Goal: Check status

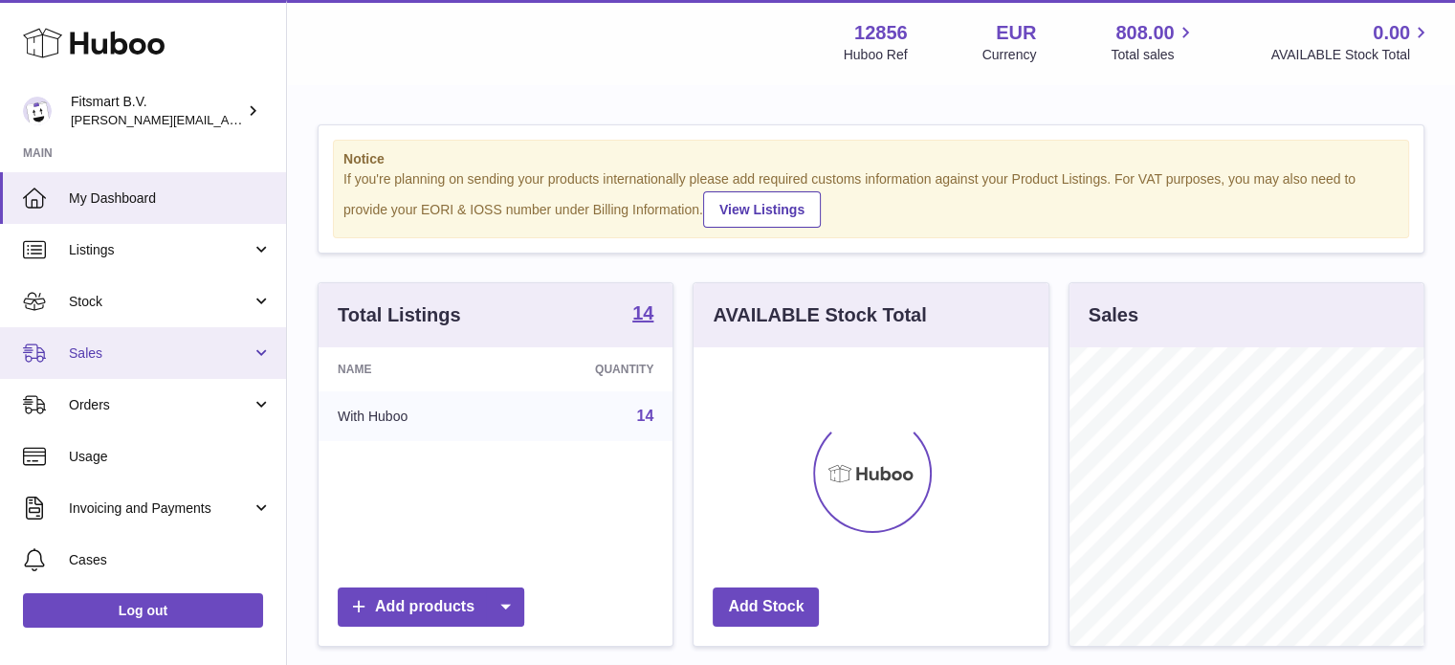
scroll to position [299, 355]
click at [189, 363] on link "Sales" at bounding box center [143, 353] width 286 height 52
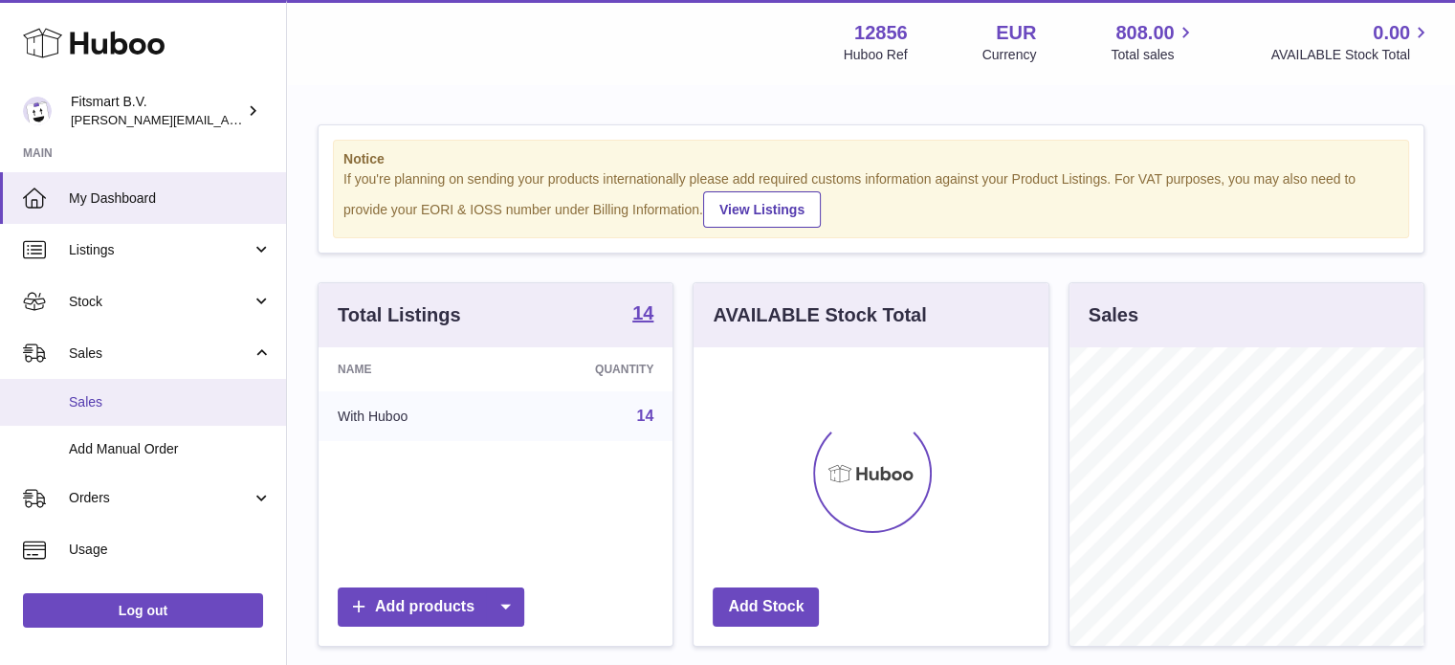
click at [153, 404] on span "Sales" at bounding box center [170, 402] width 203 height 18
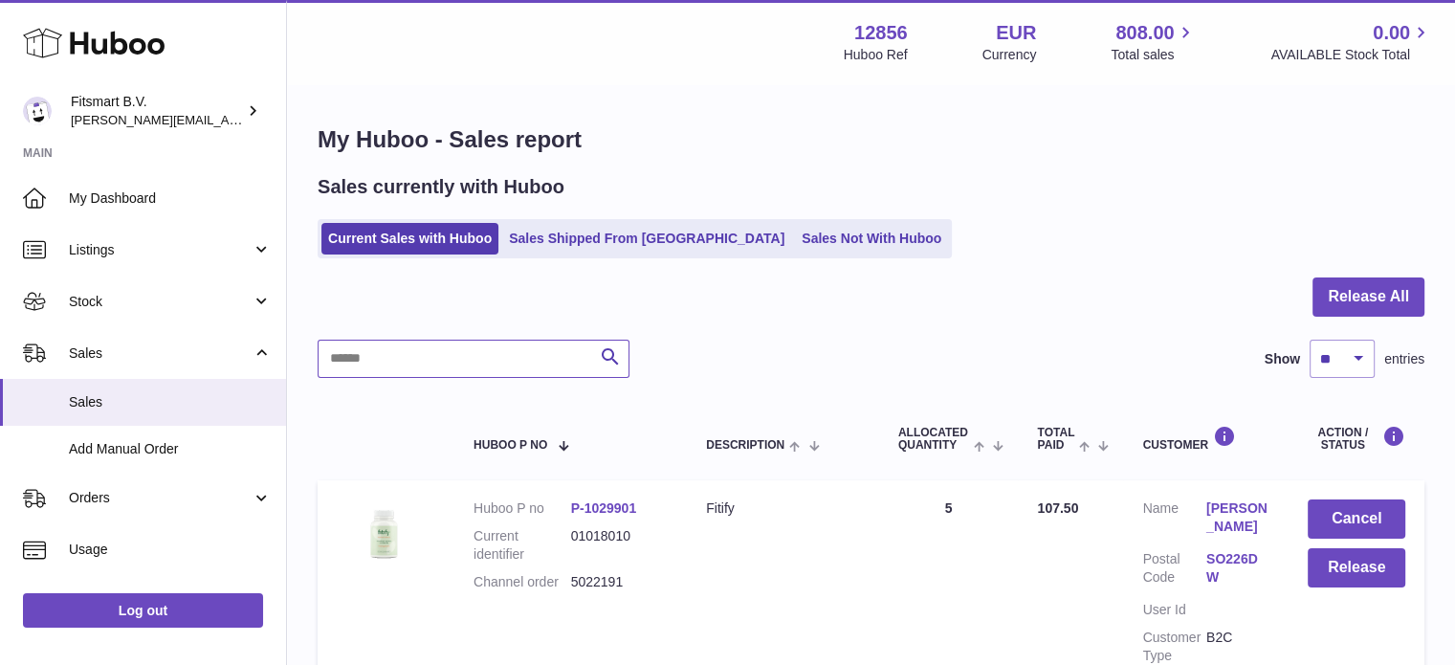
click at [469, 348] on input "text" at bounding box center [474, 359] width 312 height 38
paste input "*******"
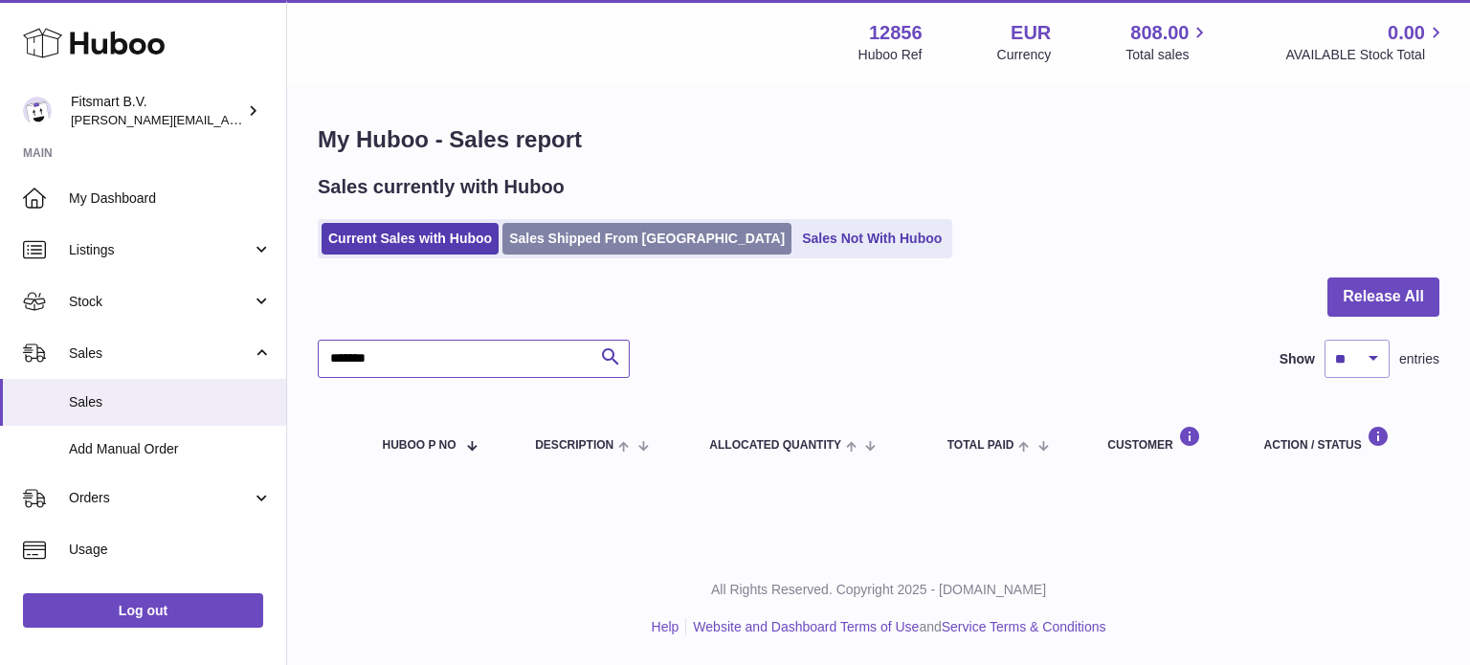
type input "*******"
click at [624, 253] on link "Sales Shipped From [GEOGRAPHIC_DATA]" at bounding box center [646, 239] width 289 height 32
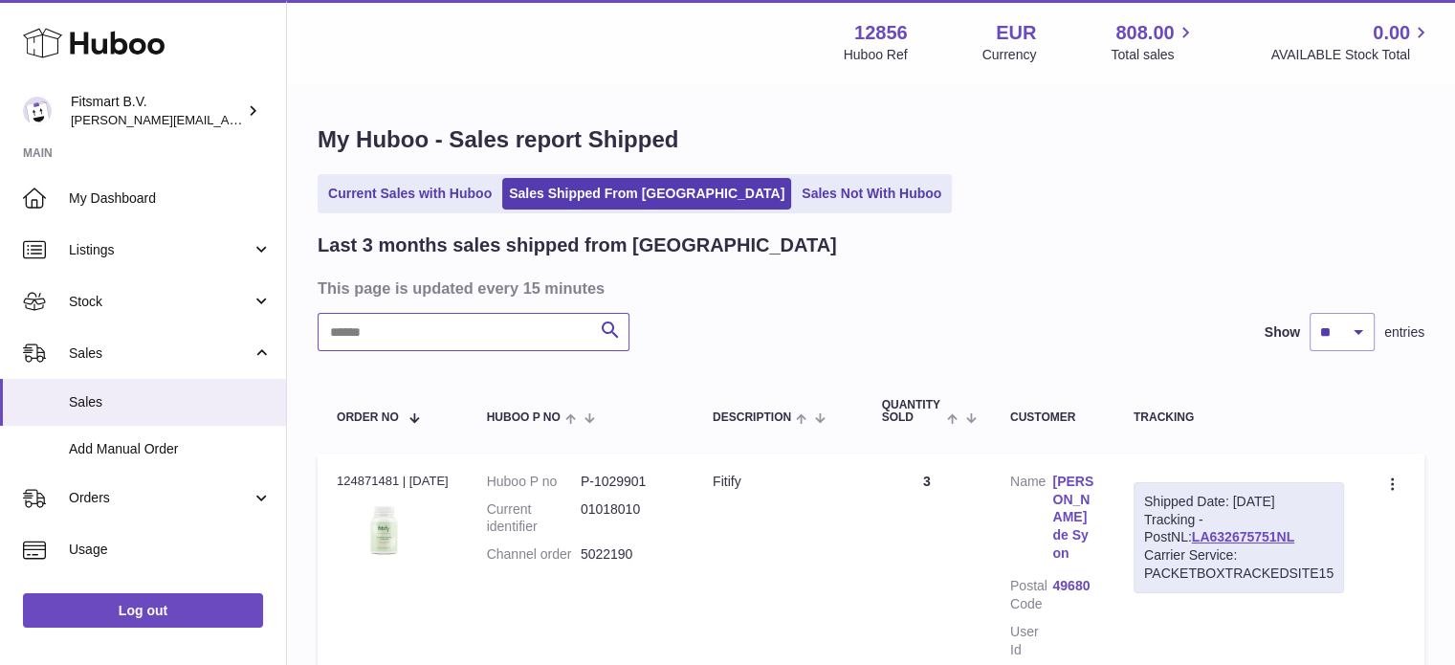
click at [413, 324] on input "text" at bounding box center [474, 332] width 312 height 38
paste input "*******"
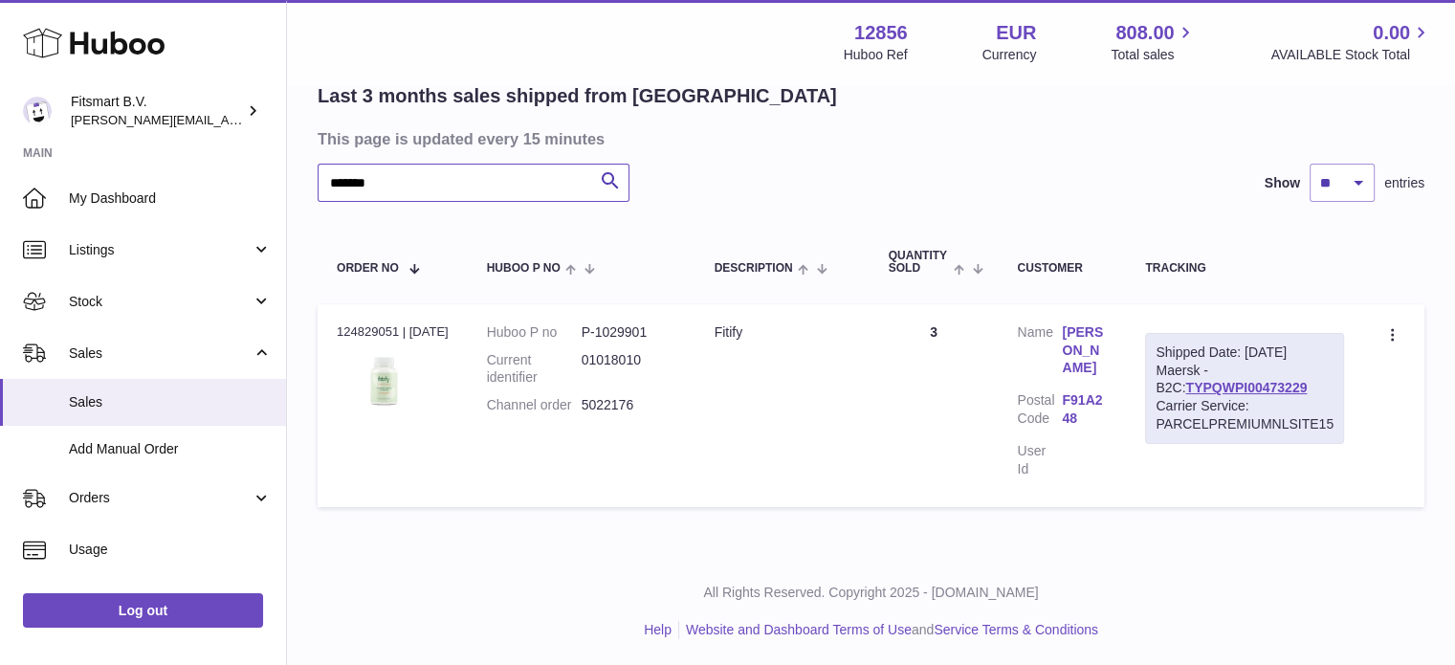
scroll to position [150, 0]
click at [1083, 351] on link "Yvonne McKeon" at bounding box center [1084, 349] width 45 height 55
click at [418, 475] on div at bounding box center [727, 332] width 1455 height 665
drag, startPoint x: 700, startPoint y: 424, endPoint x: 591, endPoint y: 428, distance: 109.2
click at [591, 428] on td "Huboo P no P-1029901 Current identifier 01018010 Channel order 5022176" at bounding box center [582, 404] width 228 height 203
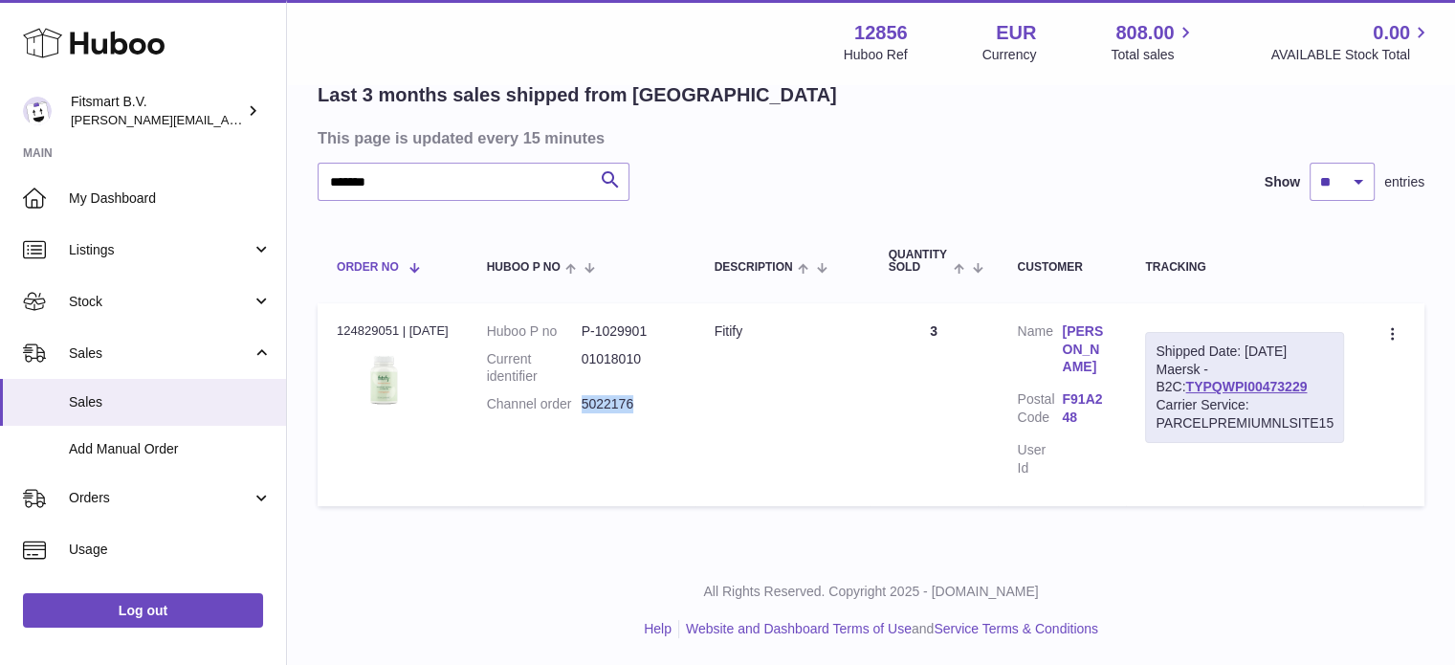
copy dd "5022176"
click at [963, 388] on td "Quantity 3" at bounding box center [934, 404] width 129 height 203
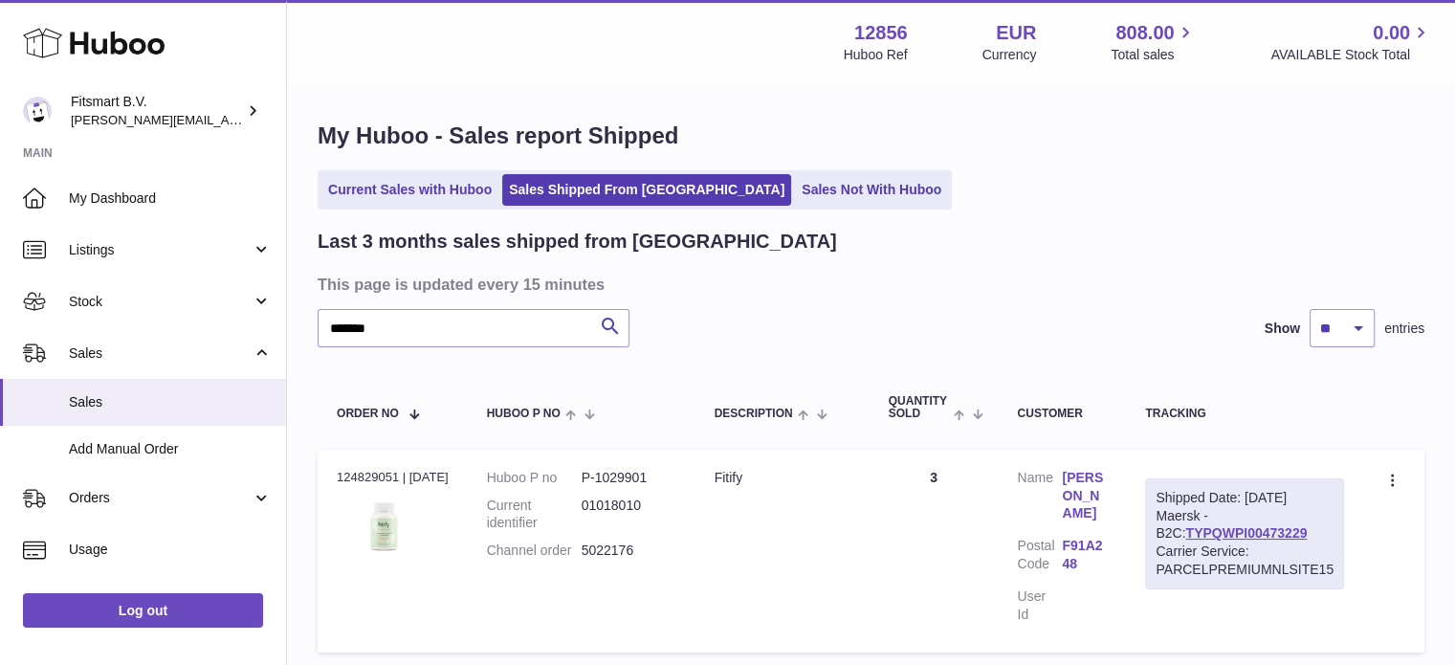
scroll to position [0, 0]
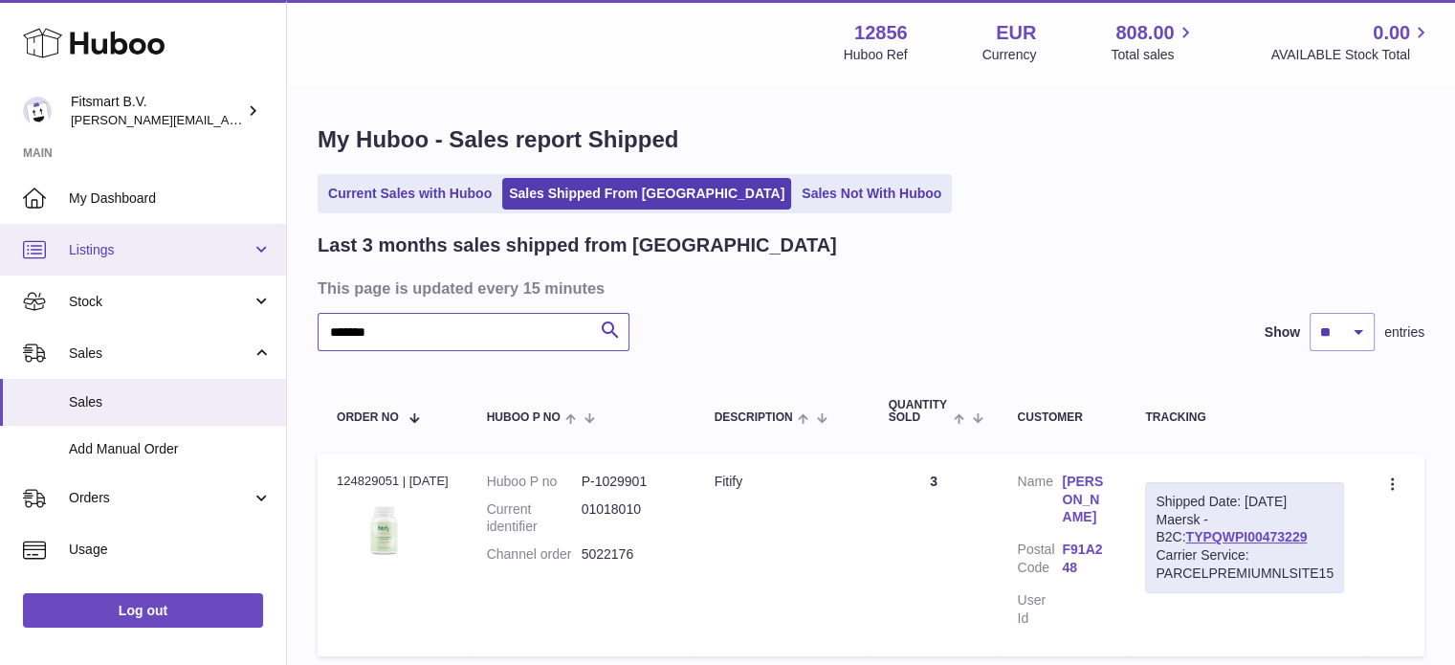
drag, startPoint x: 403, startPoint y: 331, endPoint x: 53, endPoint y: 267, distance: 356.0
click at [3, 253] on div "Huboo Fitsmart B.V. jonathan@leaderoo.com Main My Dashboard Listings Not with H…" at bounding box center [727, 408] width 1455 height 817
paste input "text"
type input "*******"
click at [1087, 486] on link "Rosemary keogh" at bounding box center [1084, 500] width 45 height 55
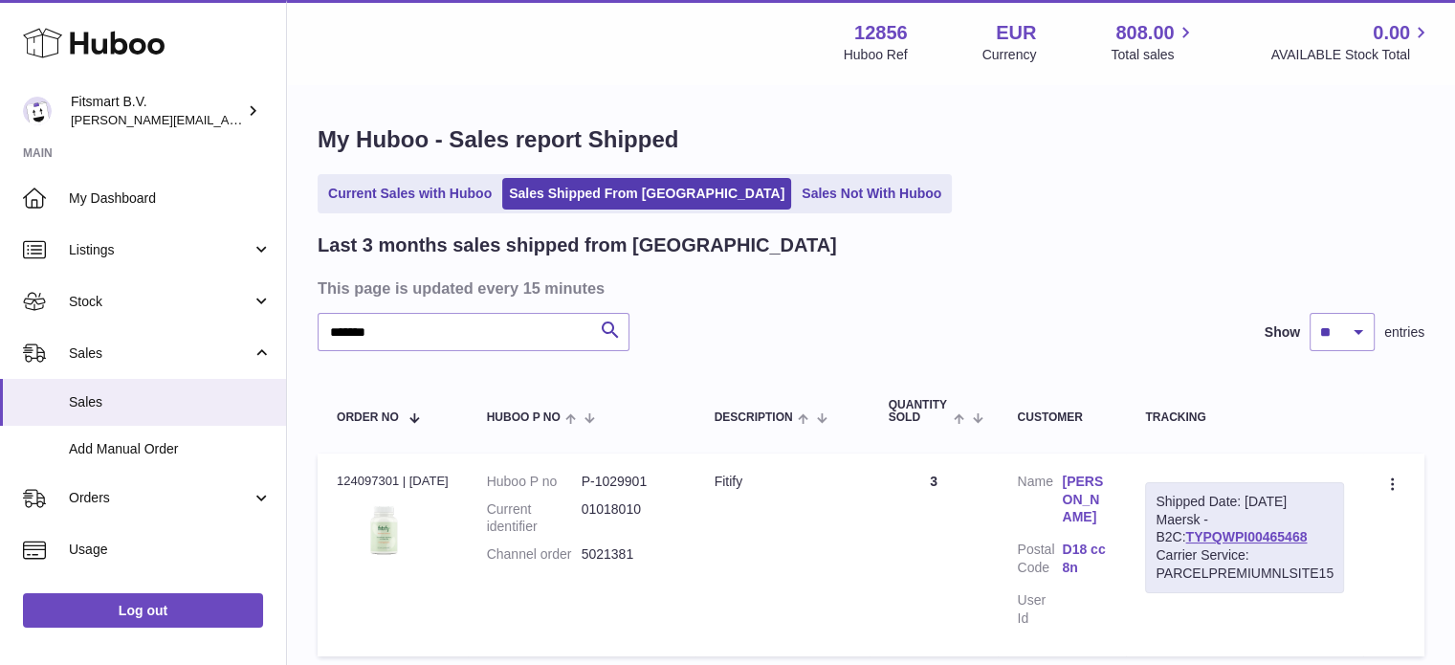
click at [1111, 319] on div at bounding box center [727, 332] width 1455 height 665
click at [1085, 493] on link "Rosemary keogh" at bounding box center [1084, 500] width 45 height 55
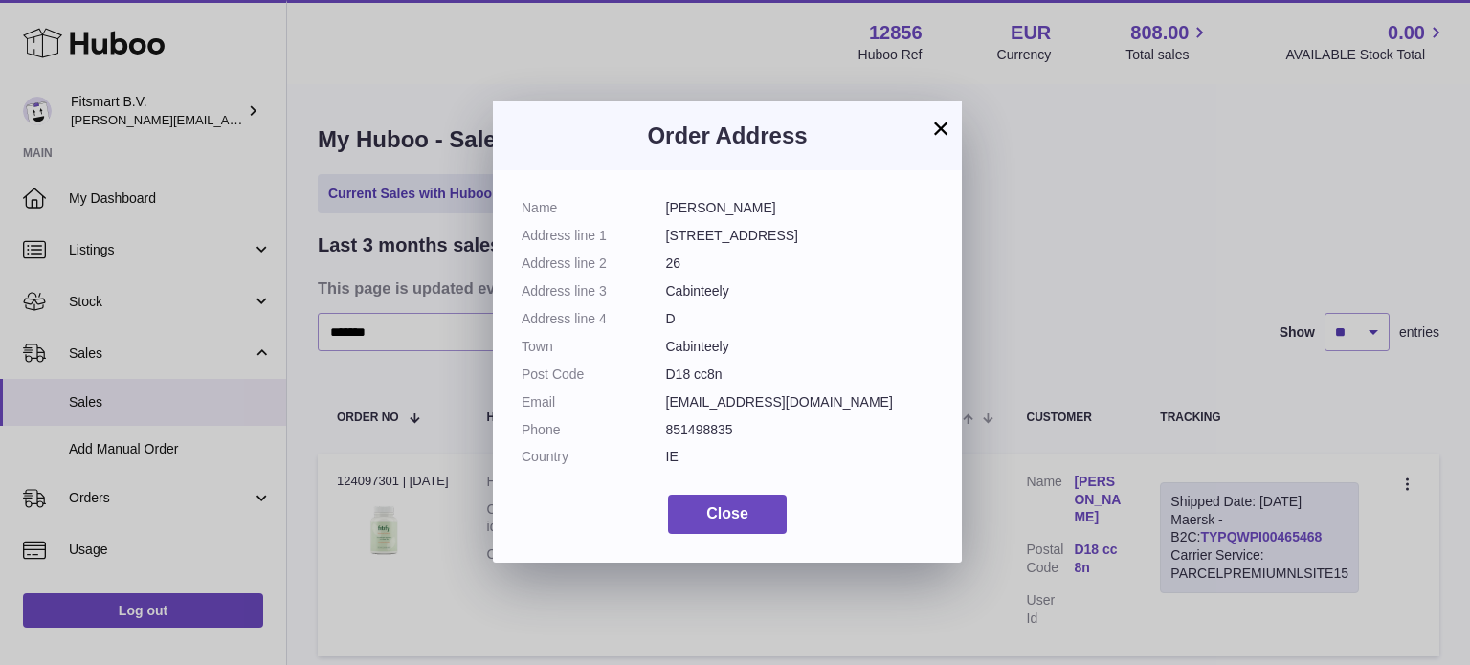
drag, startPoint x: 668, startPoint y: 344, endPoint x: 739, endPoint y: 372, distance: 76.4
click at [739, 372] on dl "Name Rosemary keogh Address line 1 26 Orpen Hall Brennanstown Wood Address line…" at bounding box center [726, 337] width 411 height 277
copy dl "Cabinteely Post Code D18 cc8n"
click at [946, 136] on button "×" at bounding box center [940, 128] width 23 height 23
